Goal: Use online tool/utility: Utilize a website feature to perform a specific function

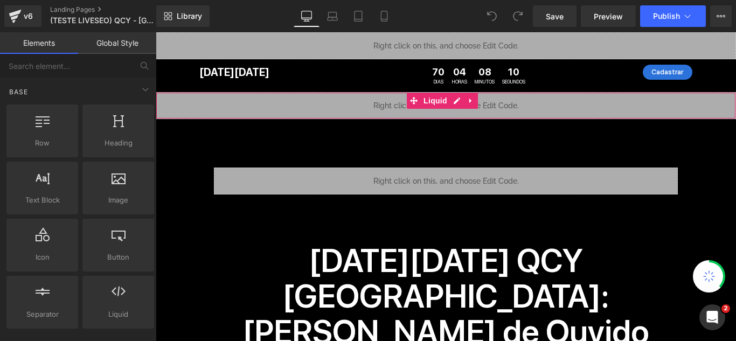
click at [375, 101] on div "Liquid" at bounding box center [446, 105] width 580 height 27
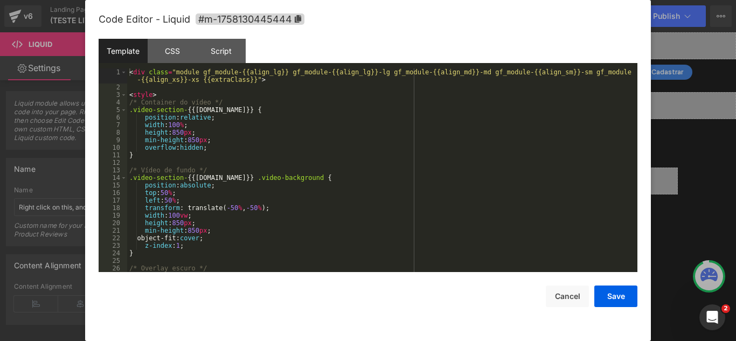
click at [379, 0] on div "You are previewing how the will restyle your page. You can not edit Elements in…" at bounding box center [368, 0] width 736 height 0
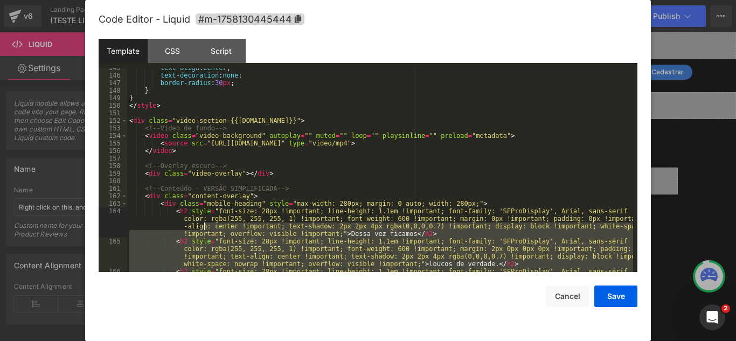
scroll to position [1098, 0]
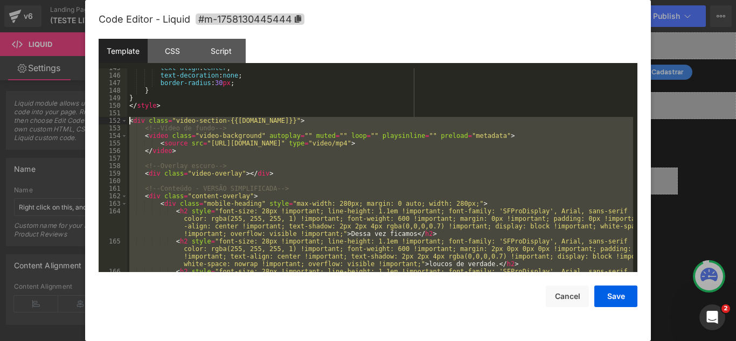
drag, startPoint x: 372, startPoint y: 225, endPoint x: 100, endPoint y: 122, distance: 290.8
click at [100, 122] on pre "145 146 147 148 149 150 151 152 153 154 155 156 157 158 159 160 161 162 163 164…" at bounding box center [368, 170] width 539 height 204
click at [159, 124] on div "text-align : center ; text-decoration : none ; border-radius : 30 px ; } } </ s…" at bounding box center [380, 170] width 506 height 204
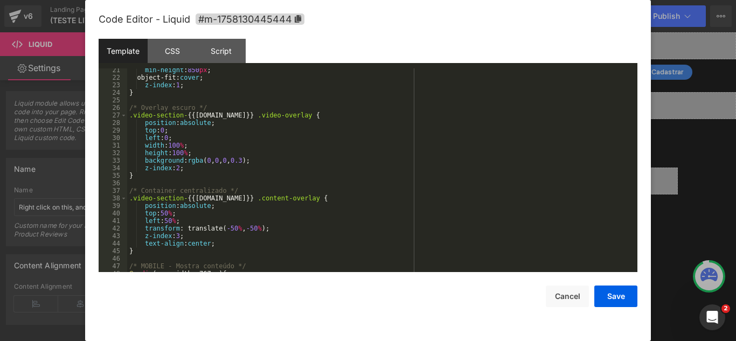
scroll to position [0, 0]
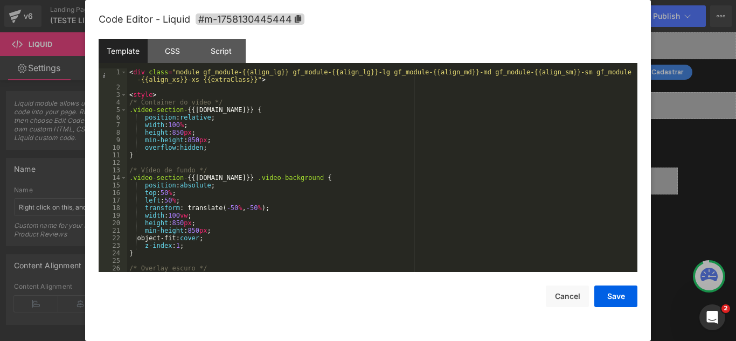
click at [704, 157] on div at bounding box center [368, 170] width 736 height 341
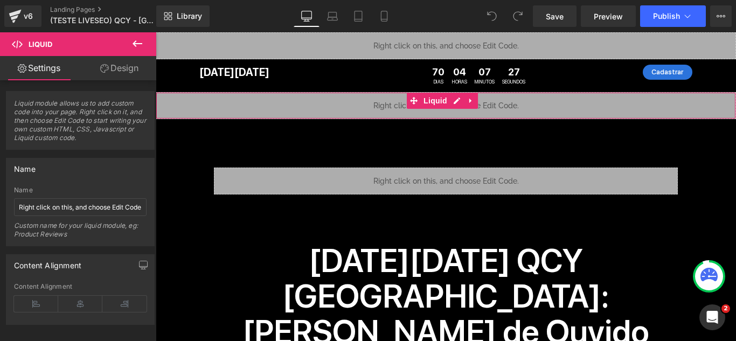
click at [338, 104] on div "Liquid" at bounding box center [446, 105] width 580 height 27
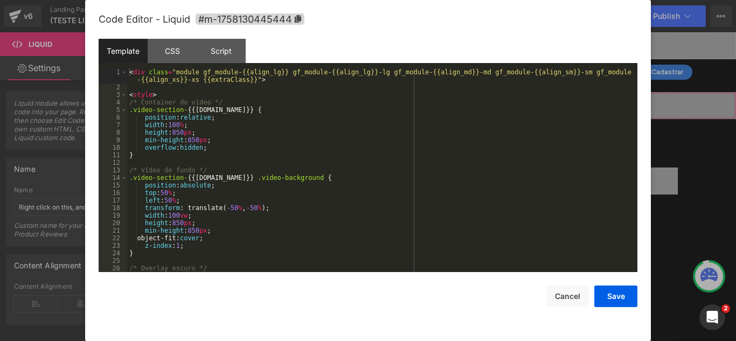
click at [340, 0] on div "You are previewing how the will restyle your page. You can not edit Elements in…" at bounding box center [368, 0] width 736 height 0
click at [176, 95] on div "< div class = "module gf_module-{{align_lg}} gf_module-{{align_lg}}-lg gf_modul…" at bounding box center [380, 181] width 506 height 226
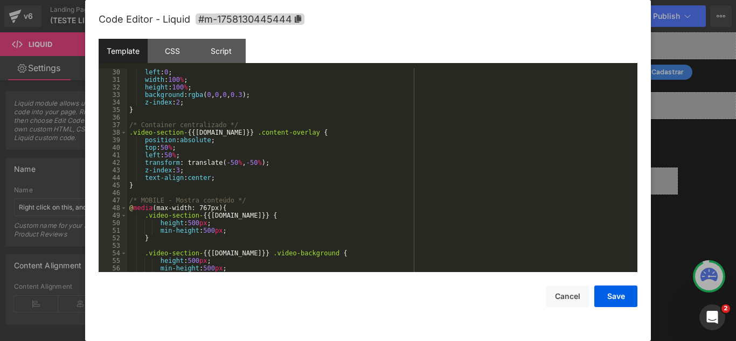
scroll to position [226, 0]
click at [232, 178] on div "left : 0 ; width : 100 % ; height : 100 % ; background : rgba ( 0 , 0 , 0 , 0.3…" at bounding box center [380, 177] width 506 height 219
click at [232, 183] on div "left : 0 ; width : 100 % ; height : 100 % ; background : rgba ( 0 , 0 , 0 , 0.3…" at bounding box center [380, 177] width 506 height 219
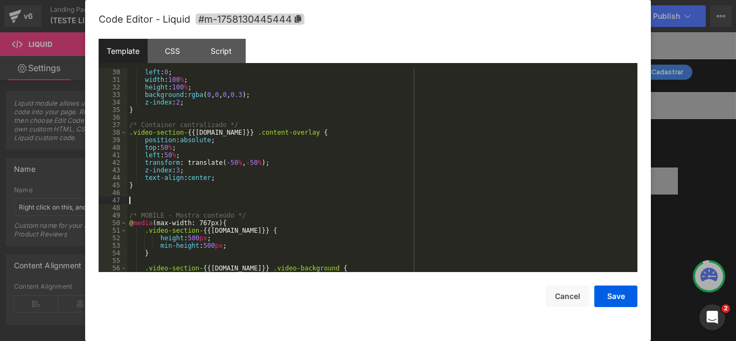
scroll to position [309, 0]
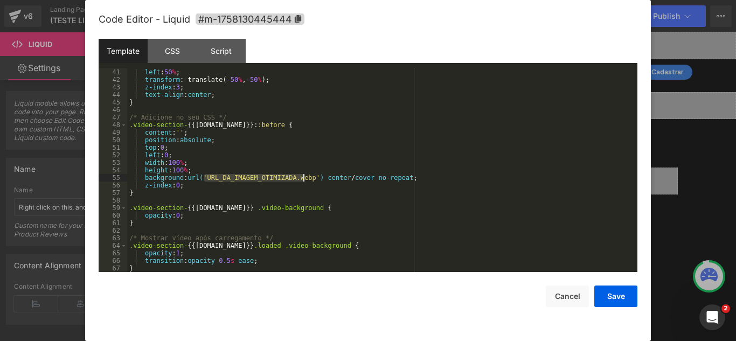
drag, startPoint x: 205, startPoint y: 177, endPoint x: 304, endPoint y: 179, distance: 99.1
click at [304, 179] on div "left : 50 % ; transform : translate( -50 % , -50 % ); z-index : 3 ; text-align …" at bounding box center [380, 177] width 506 height 219
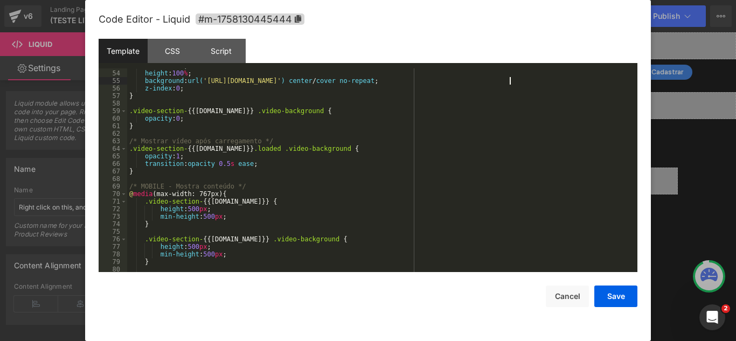
scroll to position [374, 0]
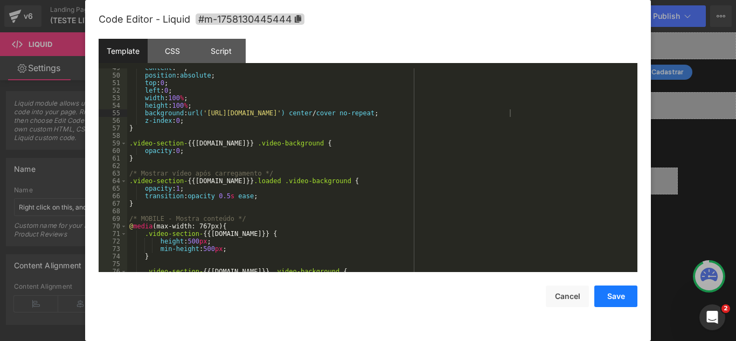
click at [619, 298] on button "Save" at bounding box center [615, 296] width 43 height 22
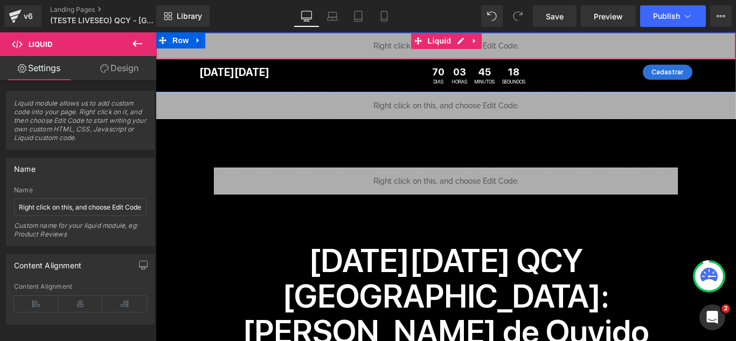
click at [338, 51] on div "Liquid" at bounding box center [446, 45] width 580 height 27
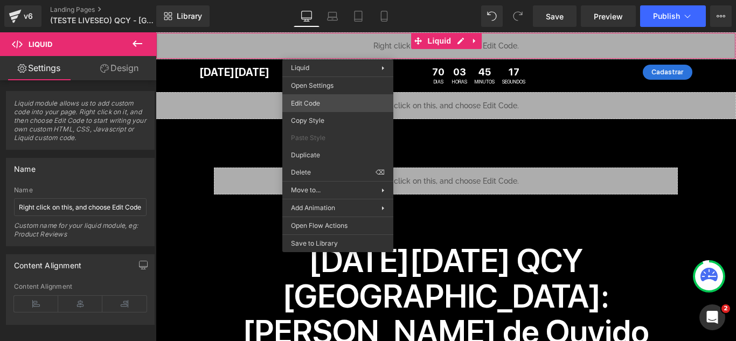
click at [323, 0] on div "You are previewing how the will restyle your page. You can not edit Elements in…" at bounding box center [368, 0] width 736 height 0
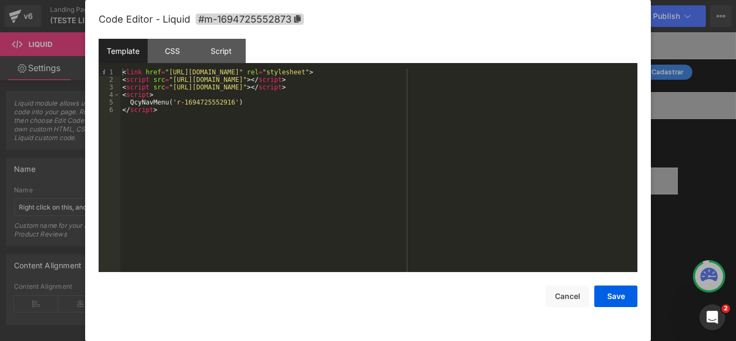
click at [505, 62] on div "Template CSS Script Data" at bounding box center [368, 54] width 539 height 30
click at [502, 69] on div "< link href = "[URL][DOMAIN_NAME]" rel = "stylesheet" > < script src = "[URL][D…" at bounding box center [378, 177] width 517 height 219
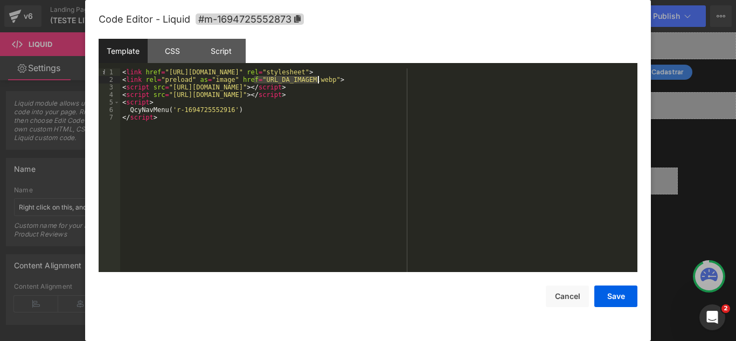
drag, startPoint x: 254, startPoint y: 79, endPoint x: 318, endPoint y: 78, distance: 64.6
click at [318, 78] on div "< link href = "[URL][DOMAIN_NAME]" rel = "stylesheet" > < link rel = "preload" …" at bounding box center [378, 177] width 517 height 219
click at [214, 81] on div "< link href = "[URL][DOMAIN_NAME]" rel = "stylesheet" > < link rel = "preload" …" at bounding box center [378, 177] width 517 height 219
click at [512, 196] on div "< link href = "[URL][DOMAIN_NAME]" rel = "stylesheet" > < link rel = "preload" …" at bounding box center [378, 177] width 517 height 219
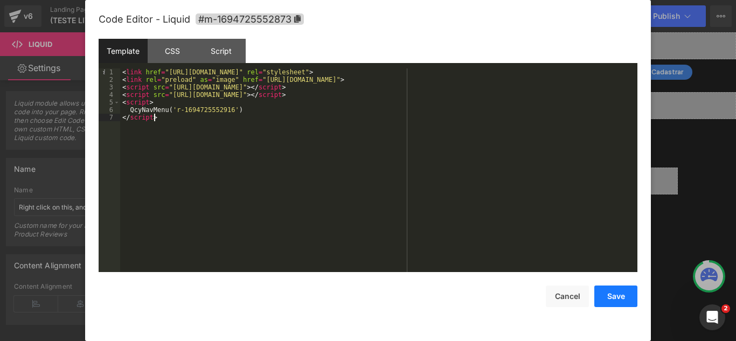
click at [616, 298] on button "Save" at bounding box center [615, 296] width 43 height 22
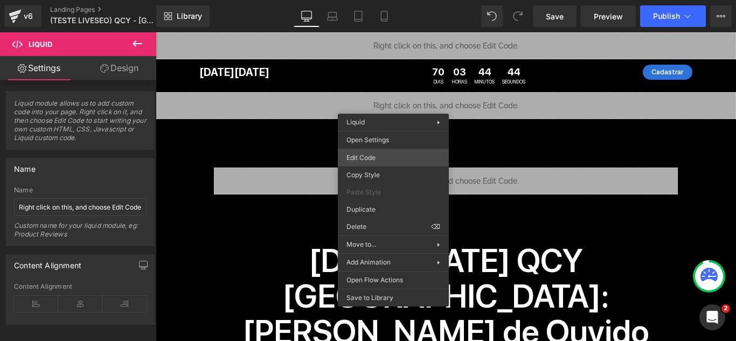
click at [382, 0] on div "You are previewing how the will restyle your page. You can not edit Elements in…" at bounding box center [368, 0] width 736 height 0
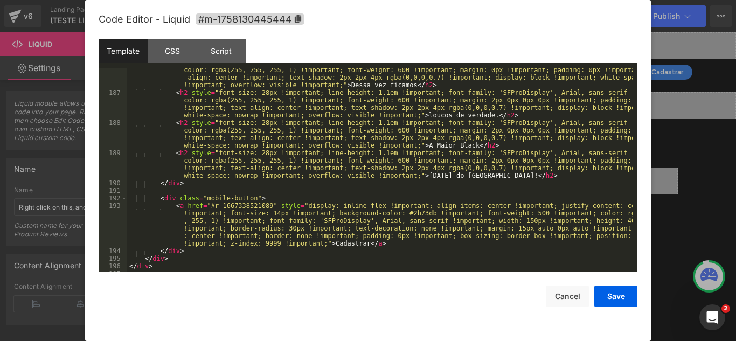
scroll to position [1425, 0]
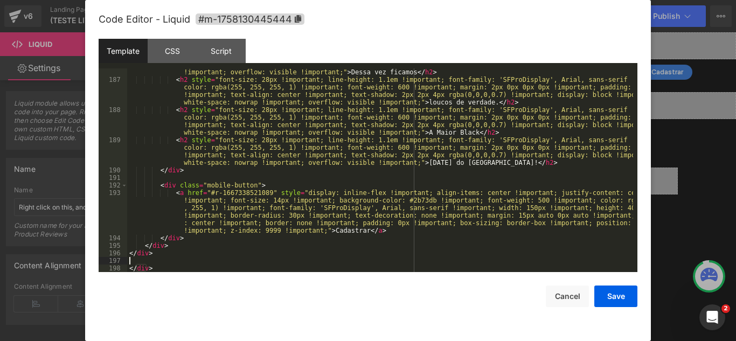
click at [231, 263] on div "< h2 style = "font-size: 28px !important; line-height: 1.1em !important; font-f…" at bounding box center [380, 166] width 506 height 241
click at [224, 269] on div "< h2 style = "font-size: 28px !important; line-height: 1.1em !important; font-f…" at bounding box center [380, 166] width 506 height 241
click at [213, 257] on div "< h2 style = "font-size: 28px !important; line-height: 1.1em !important; font-f…" at bounding box center [380, 166] width 506 height 241
click at [209, 253] on div "< h2 style = "font-size: 28px !important; line-height: 1.1em !important; font-f…" at bounding box center [380, 166] width 506 height 241
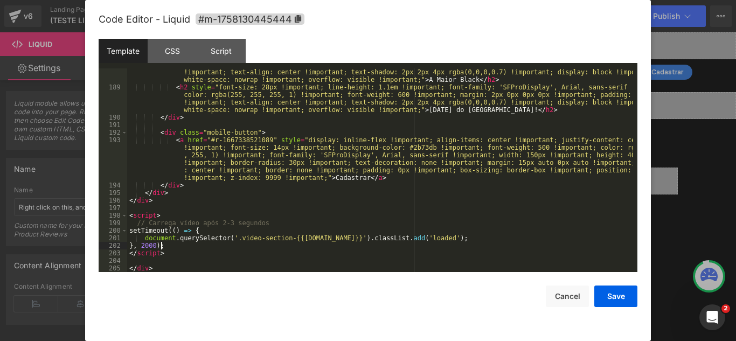
scroll to position [1478, 0]
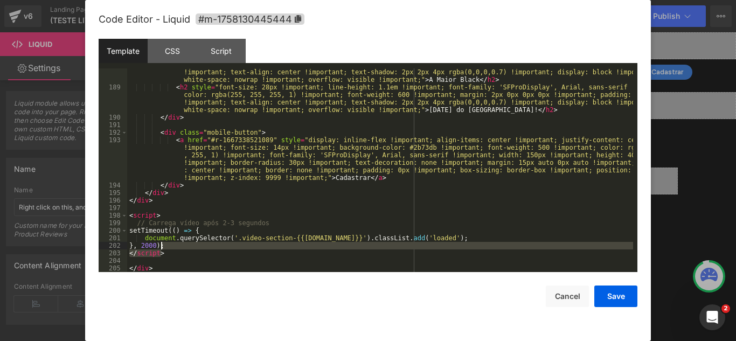
drag, startPoint x: 173, startPoint y: 250, endPoint x: 154, endPoint y: 241, distance: 21.0
click at [154, 241] on div "< h2 style = "font-size: 28px !important; line-height: 1.1em !important; font-f…" at bounding box center [380, 173] width 506 height 241
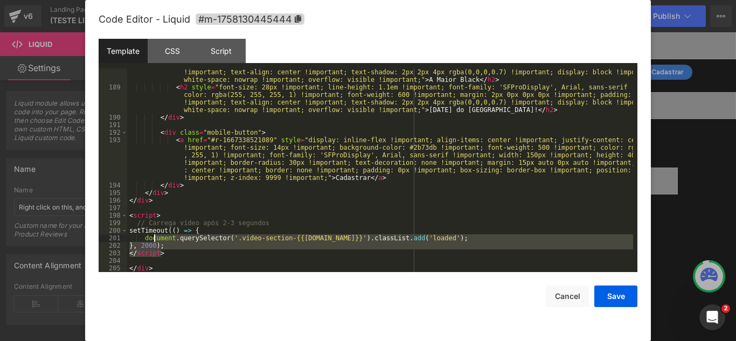
click at [173, 247] on div "< h2 style = "font-size: 28px !important; line-height: 1.1em !important; font-f…" at bounding box center [380, 170] width 506 height 204
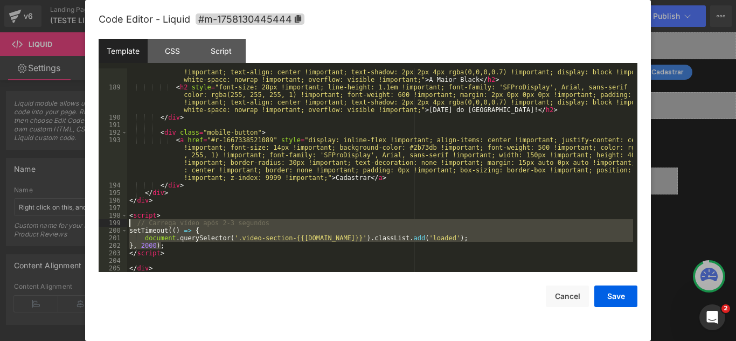
drag, startPoint x: 170, startPoint y: 245, endPoint x: 111, endPoint y: 223, distance: 62.7
click at [111, 223] on pre "188 189 190 191 192 193 194 195 196 197 198 199 200 201 202 203 204 205 < h2 st…" at bounding box center [368, 170] width 539 height 204
click at [414, 259] on div "< h2 style = "font-size: 28px !important; line-height: 1.1em !important; font-f…" at bounding box center [380, 173] width 506 height 241
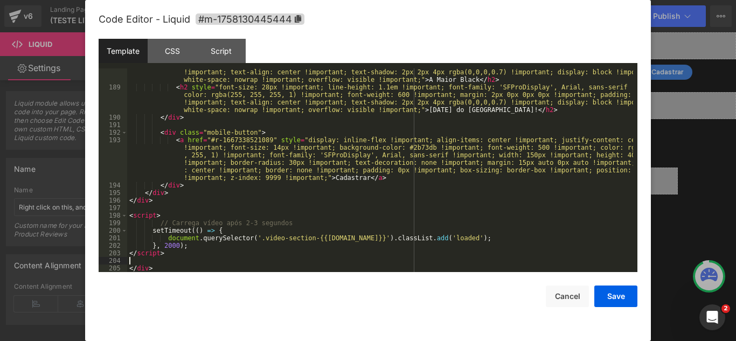
click at [413, 254] on div "< h2 style = "font-size: 28px !important; line-height: 1.1em !important; font-f…" at bounding box center [380, 173] width 506 height 241
click at [343, 256] on div "< h2 style = "font-size: 28px !important; line-height: 1.1em !important; font-f…" at bounding box center [380, 173] width 506 height 241
click at [601, 297] on button "Save" at bounding box center [615, 296] width 43 height 22
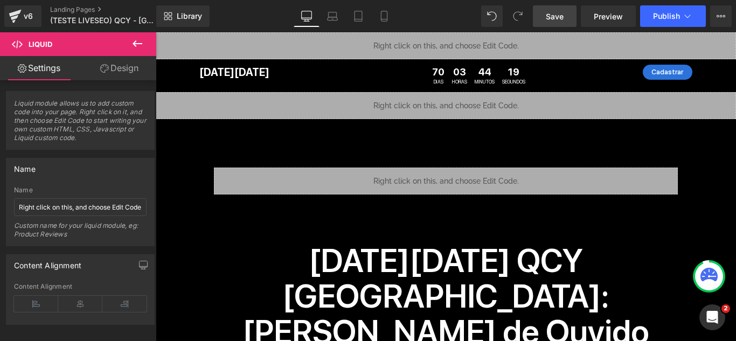
click at [550, 16] on span "Save" at bounding box center [555, 16] width 18 height 11
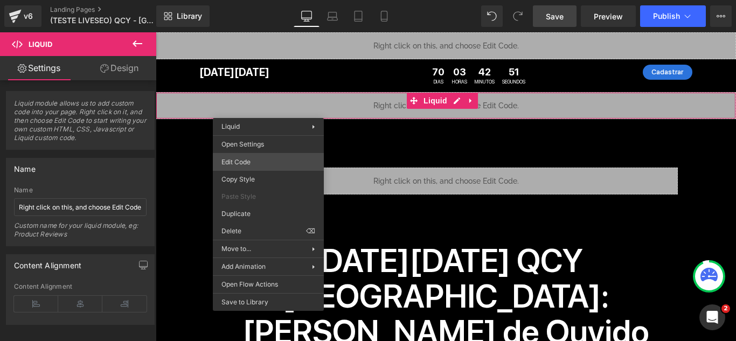
click at [252, 0] on div "You are previewing how the will restyle your page. You can not edit Elements in…" at bounding box center [368, 0] width 736 height 0
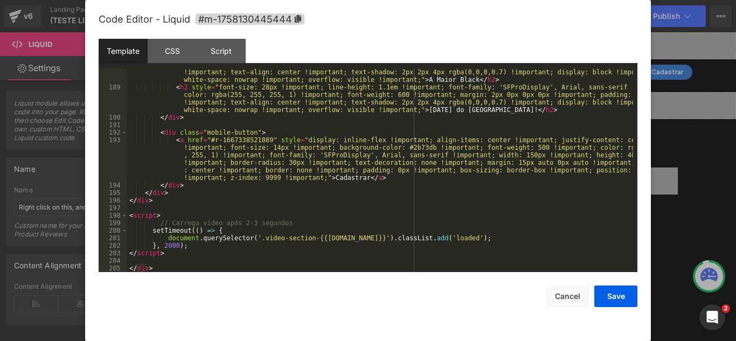
click at [362, 179] on div "< h2 style = "font-size: 28px !important; line-height: 1.1em !important; font-f…" at bounding box center [380, 173] width 506 height 241
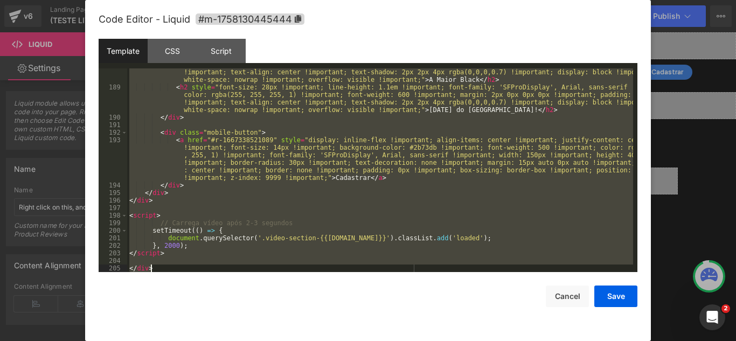
click at [219, 118] on div "< h2 style = "font-size: 28px !important; line-height: 1.1em !important; font-f…" at bounding box center [380, 170] width 506 height 204
click at [283, 164] on div "< h2 style = "font-size: 28px !important; line-height: 1.1em !important; font-f…" at bounding box center [380, 173] width 506 height 241
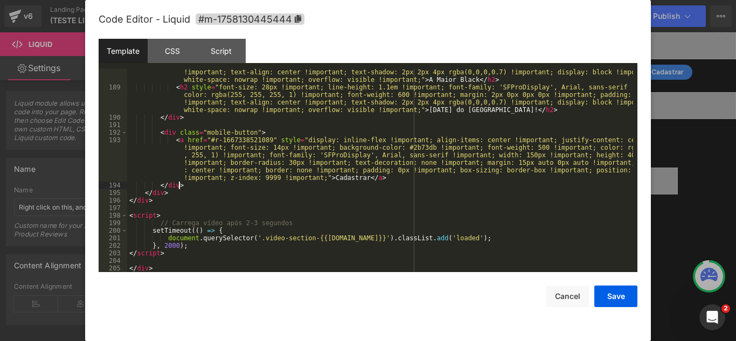
click at [309, 187] on div "< h2 style = "font-size: 28px !important; line-height: 1.1em !important; font-f…" at bounding box center [380, 173] width 506 height 241
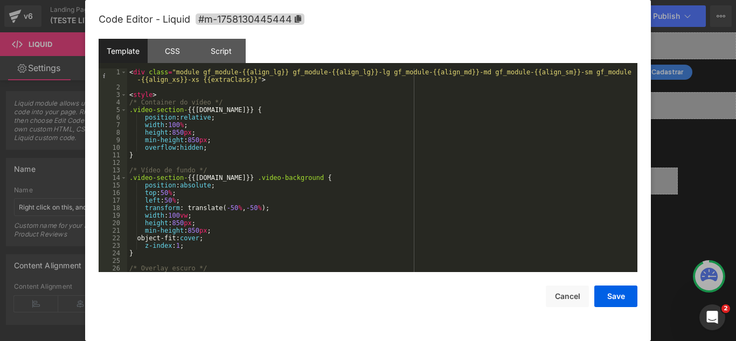
scroll to position [0, 0]
click at [629, 291] on button "Save" at bounding box center [615, 296] width 43 height 22
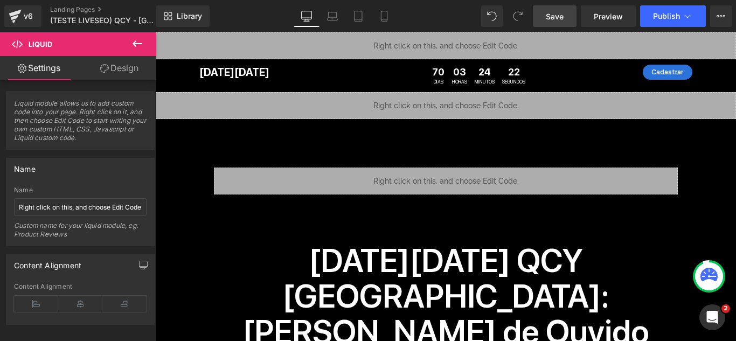
click at [570, 12] on link "Save" at bounding box center [555, 16] width 44 height 22
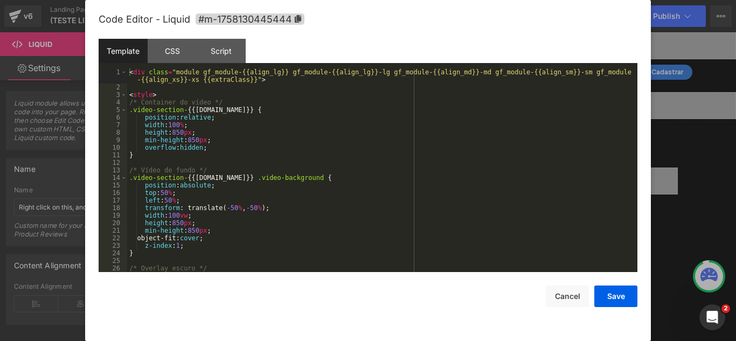
click at [352, 0] on div "You are previewing how the will restyle your page. You can not edit Elements in…" at bounding box center [368, 0] width 736 height 0
click at [352, 156] on div "< div class = "module gf_module-{{align_lg}} gf_module-{{align_lg}}-lg gf_modul…" at bounding box center [380, 181] width 506 height 226
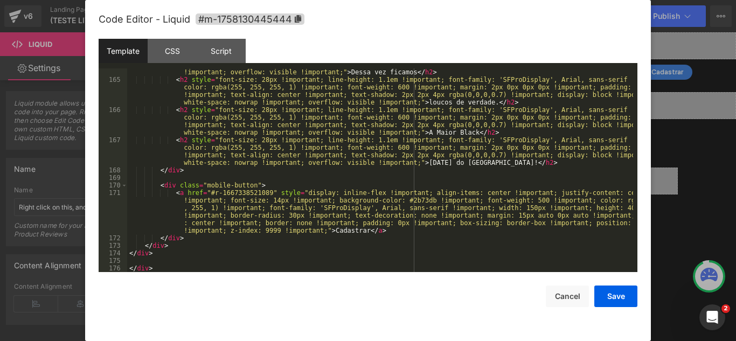
scroll to position [1259, 0]
click at [693, 69] on div at bounding box center [368, 170] width 736 height 341
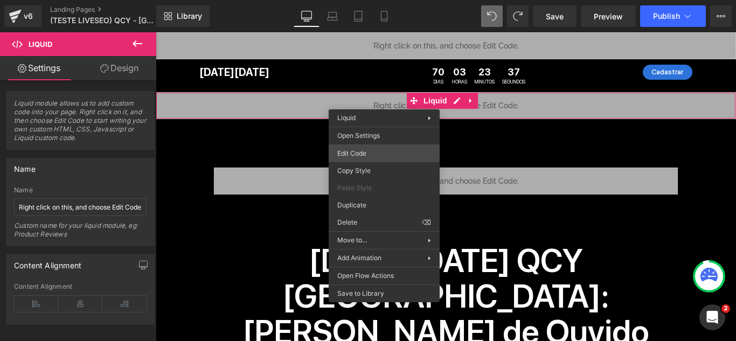
click at [388, 0] on div "You are previewing how the will restyle your page. You can not edit Elements in…" at bounding box center [368, 0] width 736 height 0
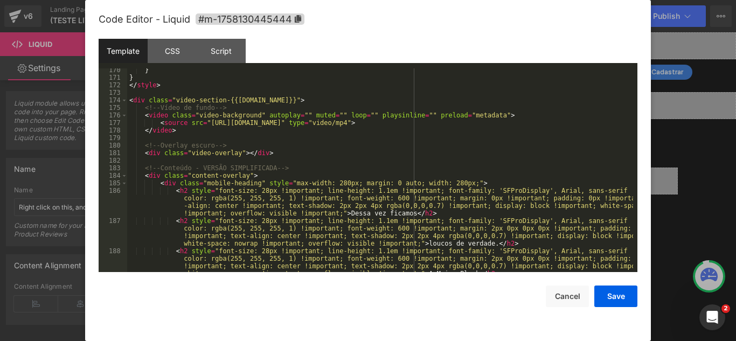
scroll to position [1292, 0]
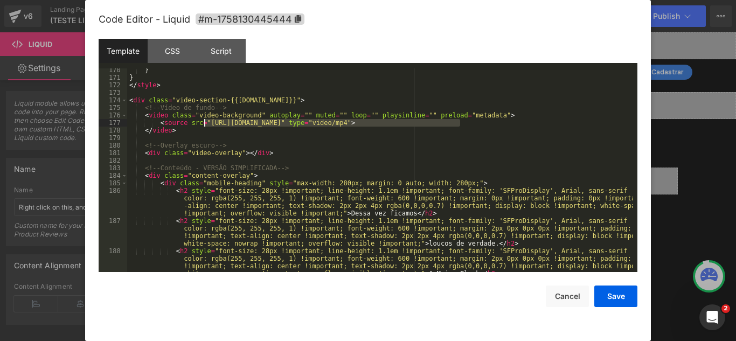
drag, startPoint x: 461, startPoint y: 122, endPoint x: 205, endPoint y: 122, distance: 255.8
click at [205, 122] on div "} } </ style > < div class = "video-section-{{[DOMAIN_NAME]}}" > <!-- Vídeo de …" at bounding box center [380, 186] width 506 height 241
